Goal: Task Accomplishment & Management: Manage account settings

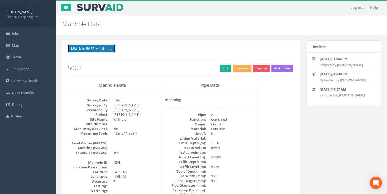
click at [85, 46] on button "Back to 5067 Manholes" at bounding box center [92, 48] width 48 height 9
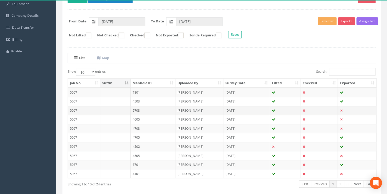
scroll to position [88, 0]
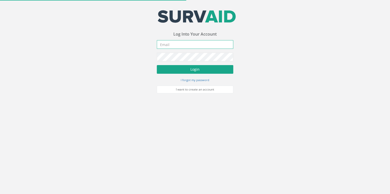
type input "[EMAIL_ADDRESS][DOMAIN_NAME]"
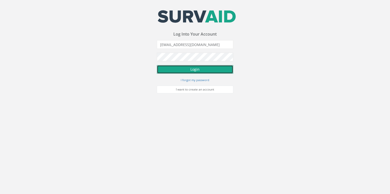
click at [185, 72] on button "Login" at bounding box center [195, 69] width 76 height 9
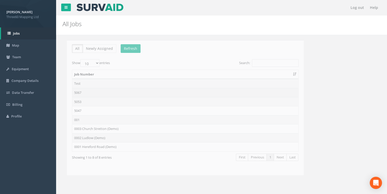
click at [77, 90] on td "5067" at bounding box center [181, 92] width 226 height 9
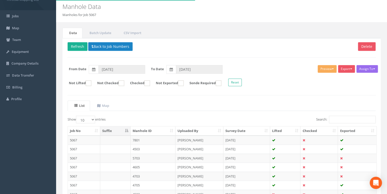
scroll to position [88, 0]
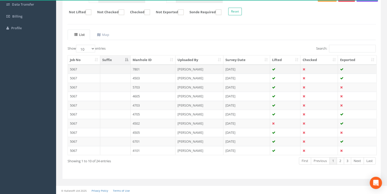
click at [308, 68] on td at bounding box center [318, 69] width 37 height 9
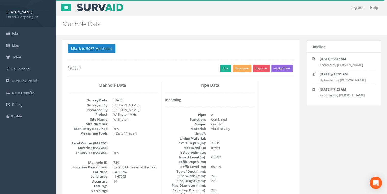
click at [289, 71] on button "Assign To" at bounding box center [281, 69] width 21 height 8
click at [243, 71] on button "Preview" at bounding box center [241, 69] width 19 height 8
click at [169, 62] on div "Back to 5067 Manholes Back to Map Assign To No Companies Added Export 360 Manho…" at bounding box center [181, 60] width 227 height 32
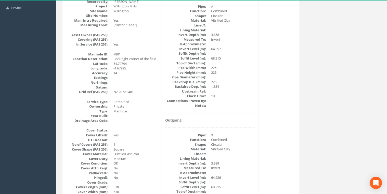
scroll to position [27, 0]
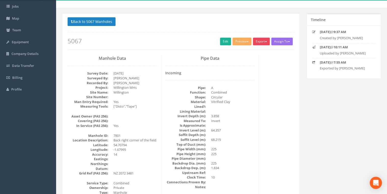
click at [263, 42] on button "Export" at bounding box center [261, 42] width 17 height 8
click at [250, 53] on link "360 Manhole" at bounding box center [250, 52] width 39 height 8
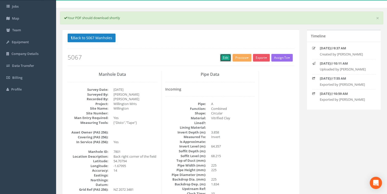
click at [220, 57] on link "Edit" at bounding box center [225, 58] width 11 height 8
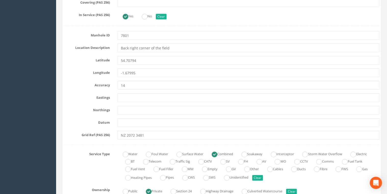
scroll to position [272, 0]
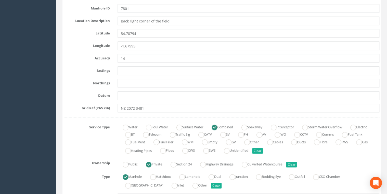
drag, startPoint x: 129, startPoint y: 65, endPoint x: 129, endPoint y: 70, distance: 5.1
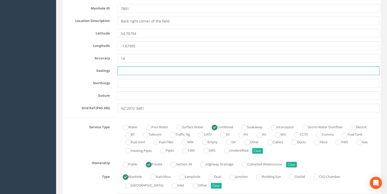
click at [129, 70] on input "text" at bounding box center [249, 71] width 262 height 9
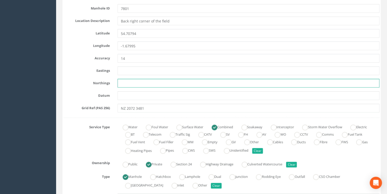
click at [120, 84] on input "text" at bounding box center [249, 83] width 262 height 9
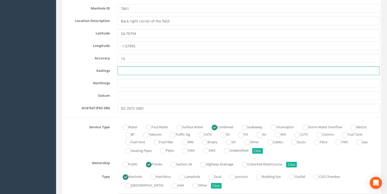
click at [122, 70] on input "text" at bounding box center [249, 71] width 262 height 9
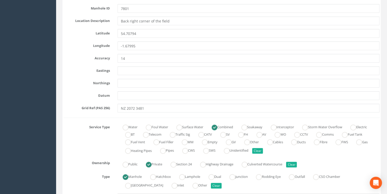
click at [80, 74] on div "Eastings" at bounding box center [221, 71] width 323 height 9
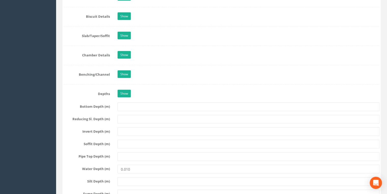
scroll to position [516, 0]
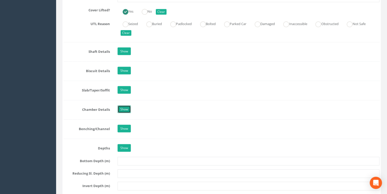
click at [127, 106] on link "Show" at bounding box center [124, 110] width 13 height 8
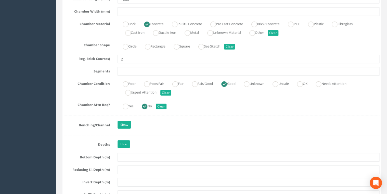
scroll to position [680, 0]
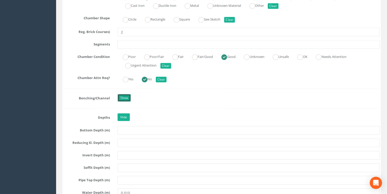
click at [128, 94] on link "Show" at bounding box center [124, 98] width 13 height 8
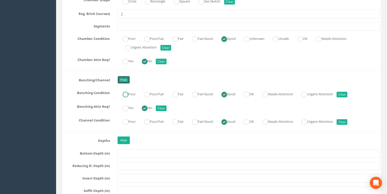
scroll to position [707, 0]
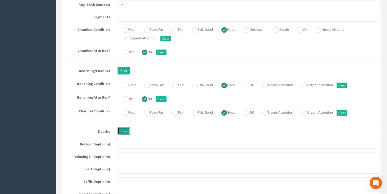
click at [125, 129] on link "Hide" at bounding box center [124, 132] width 12 height 8
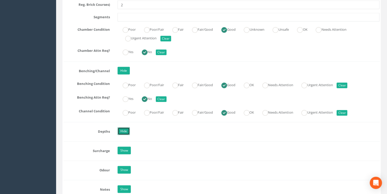
click at [127, 128] on link "Hide" at bounding box center [124, 132] width 12 height 8
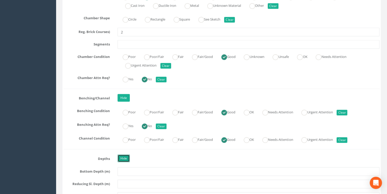
scroll to position [761, 0]
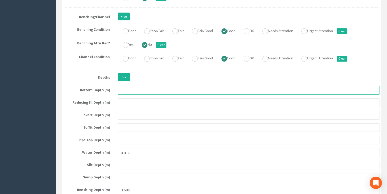
click at [124, 88] on input "text" at bounding box center [249, 90] width 262 height 9
type input "3.588"
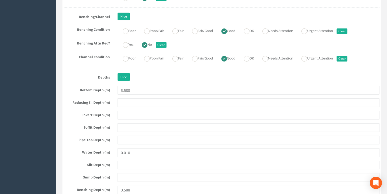
click at [162, 74] on div "Hide" at bounding box center [248, 77] width 269 height 9
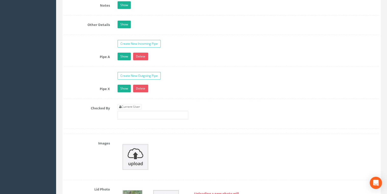
scroll to position [1006, 0]
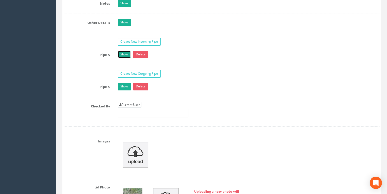
click at [126, 53] on link "Show" at bounding box center [124, 55] width 13 height 8
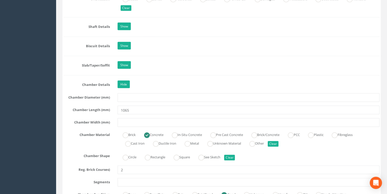
scroll to position [489, 0]
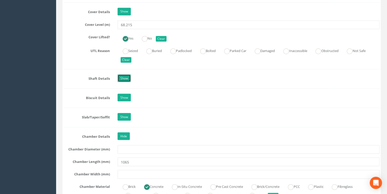
click at [129, 78] on link "Show" at bounding box center [124, 79] width 13 height 8
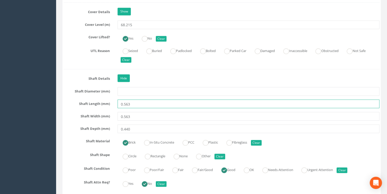
click at [124, 103] on input "0.563" at bounding box center [249, 104] width 262 height 9
type input "563"
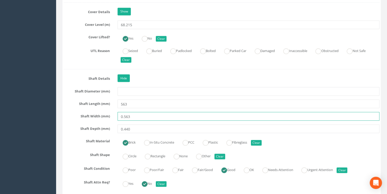
click at [123, 115] on input "0.563" at bounding box center [249, 116] width 262 height 9
type input "563"
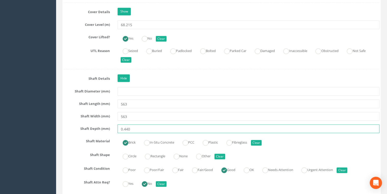
click at [124, 128] on input "0.440" at bounding box center [249, 129] width 262 height 9
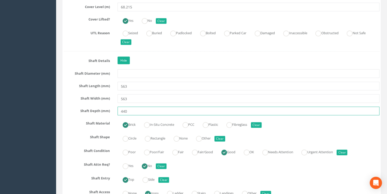
scroll to position [516, 0]
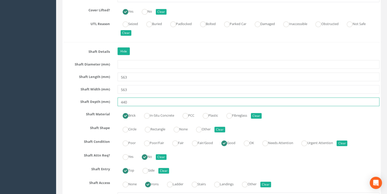
type input "440"
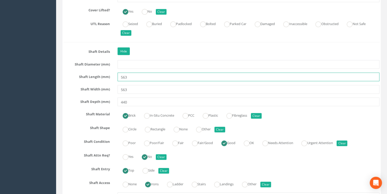
click at [147, 77] on input "563" at bounding box center [249, 77] width 262 height 9
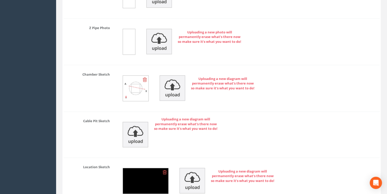
scroll to position [2389, 0]
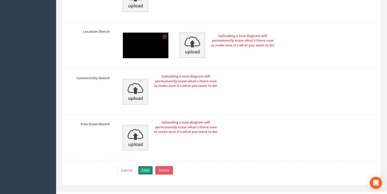
click at [148, 166] on button "Save" at bounding box center [145, 170] width 15 height 9
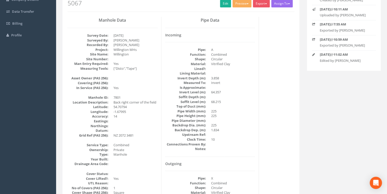
scroll to position [82, 0]
click at [223, 4] on link "Edit" at bounding box center [225, 3] width 11 height 8
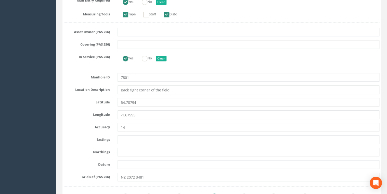
scroll to position [245, 0]
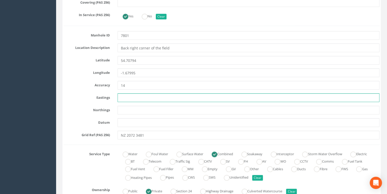
click at [127, 98] on input "text" at bounding box center [249, 98] width 262 height 9
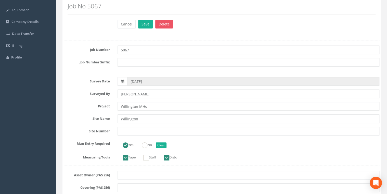
scroll to position [0, 0]
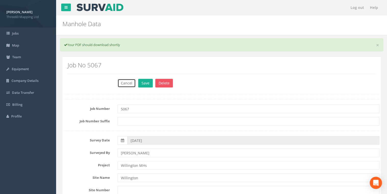
click at [124, 83] on button "Cancel" at bounding box center [127, 83] width 18 height 9
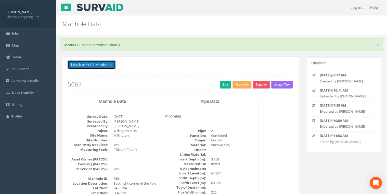
click at [76, 66] on button "Back to 5067 Manholes" at bounding box center [92, 65] width 48 height 9
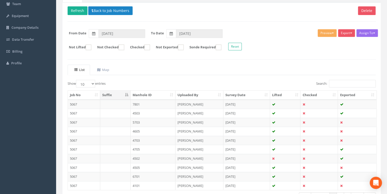
scroll to position [54, 0]
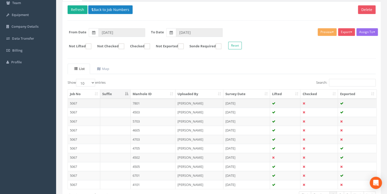
click at [304, 102] on icon at bounding box center [303, 103] width 3 height 3
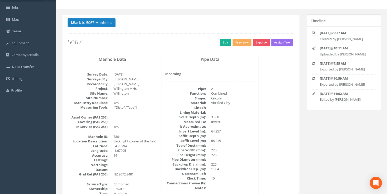
scroll to position [0, 0]
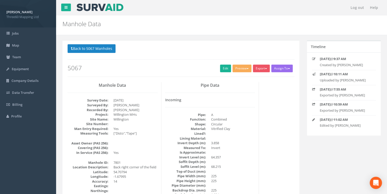
click at [312, 59] on icon at bounding box center [313, 58] width 3 height 3
click at [223, 69] on link "Edit" at bounding box center [225, 69] width 11 height 8
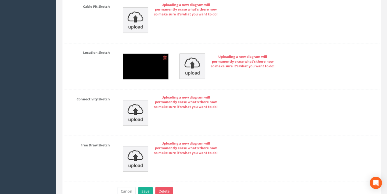
scroll to position [2373, 0]
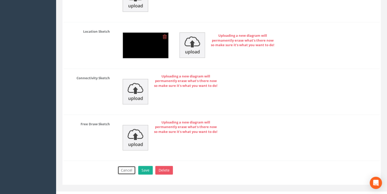
click at [131, 166] on button "Cancel" at bounding box center [127, 170] width 18 height 9
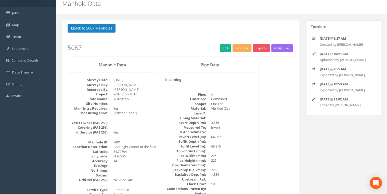
scroll to position [0, 0]
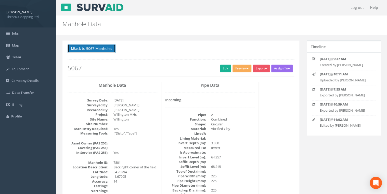
click at [74, 48] on button "Back to 5067 Manholes" at bounding box center [92, 48] width 48 height 9
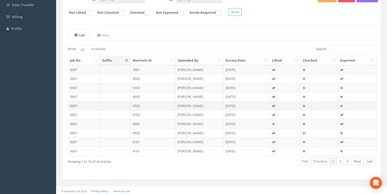
scroll to position [88, 0]
drag, startPoint x: 303, startPoint y: 68, endPoint x: 297, endPoint y: 50, distance: 18.3
click at [297, 50] on div "Search:" at bounding box center [300, 49] width 150 height 9
click at [327, 70] on td at bounding box center [318, 69] width 37 height 9
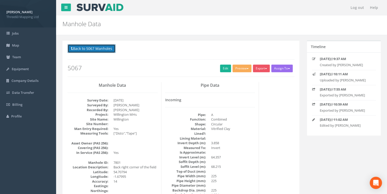
click at [77, 47] on button "Back to 5067 Manholes" at bounding box center [92, 48] width 48 height 9
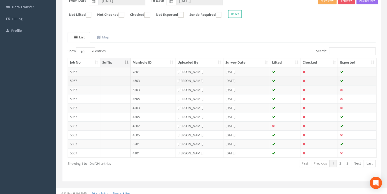
scroll to position [88, 0]
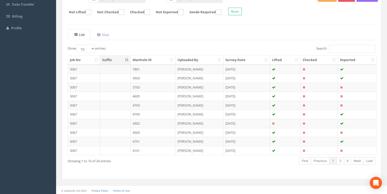
click at [158, 11] on form "Not Lifted Not Checked Checked Not Exported Sonde Required Reset" at bounding box center [222, 12] width 316 height 9
click at [150, 11] on ins at bounding box center [147, 12] width 6 height 6
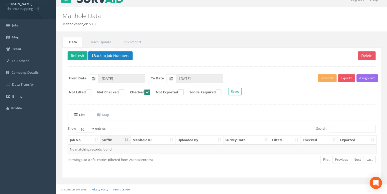
scroll to position [7, 0]
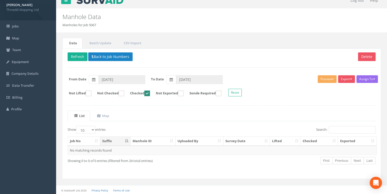
click at [150, 95] on ins at bounding box center [147, 94] width 6 height 6
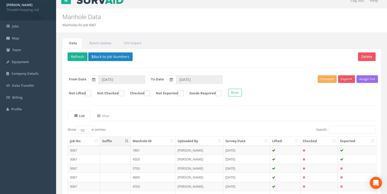
checkbox input "false"
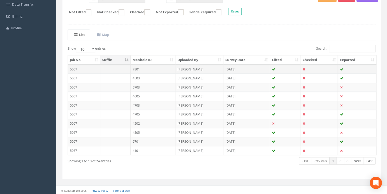
click at [302, 69] on td at bounding box center [318, 69] width 37 height 9
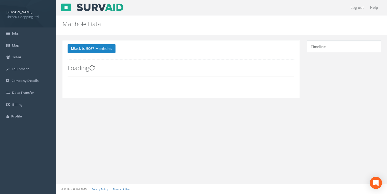
scroll to position [0, 0]
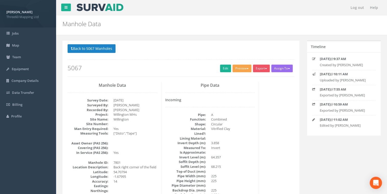
click at [247, 69] on span "button" at bounding box center [247, 68] width 2 height 1
click at [286, 69] on button "Assign To" at bounding box center [281, 69] width 21 height 8
click at [111, 50] on button "Back to 5067 Manholes" at bounding box center [92, 48] width 48 height 9
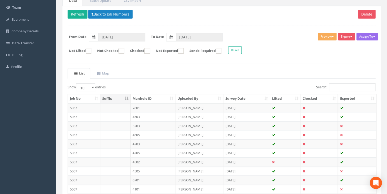
scroll to position [88, 0]
